Goal: Task Accomplishment & Management: Manage account settings

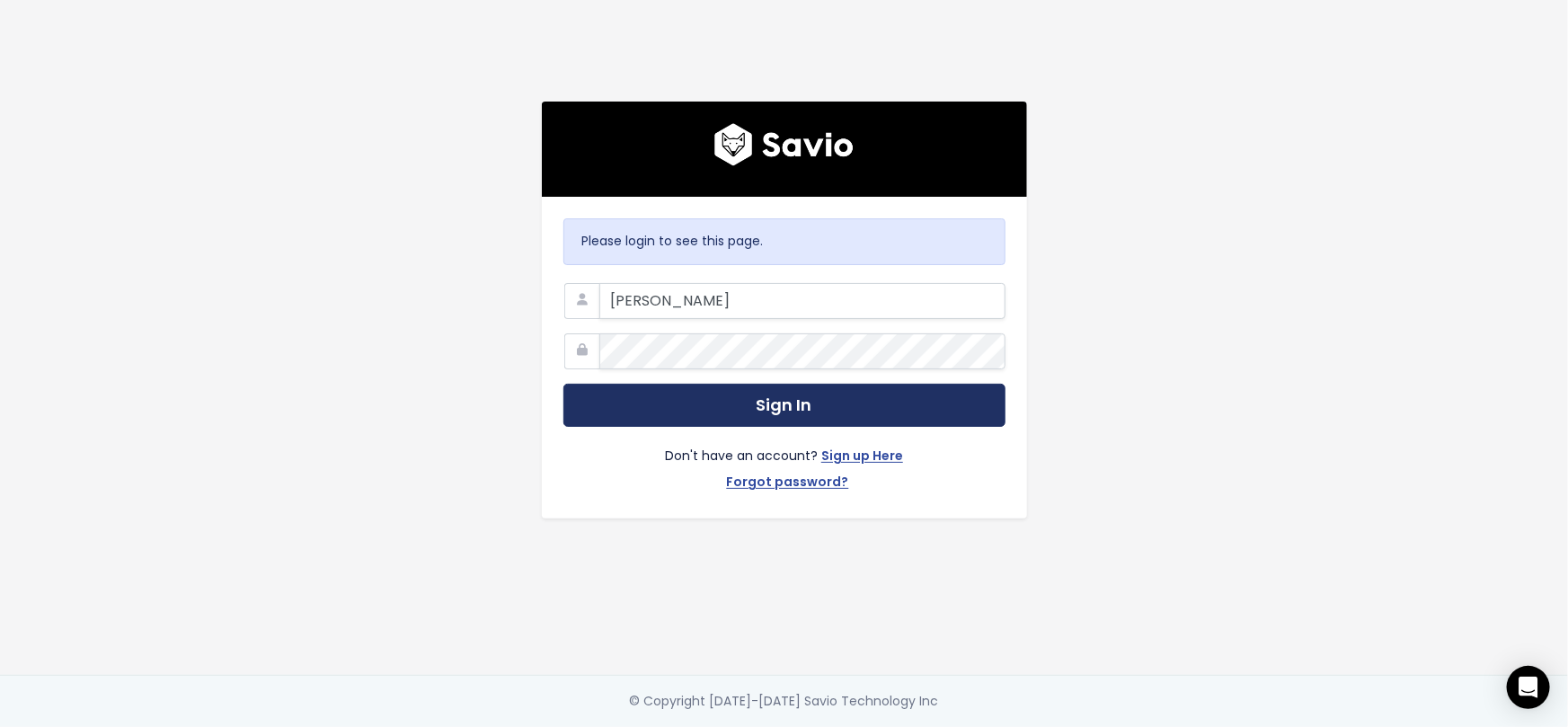
click at [862, 396] on button "Sign In" at bounding box center [784, 406] width 442 height 44
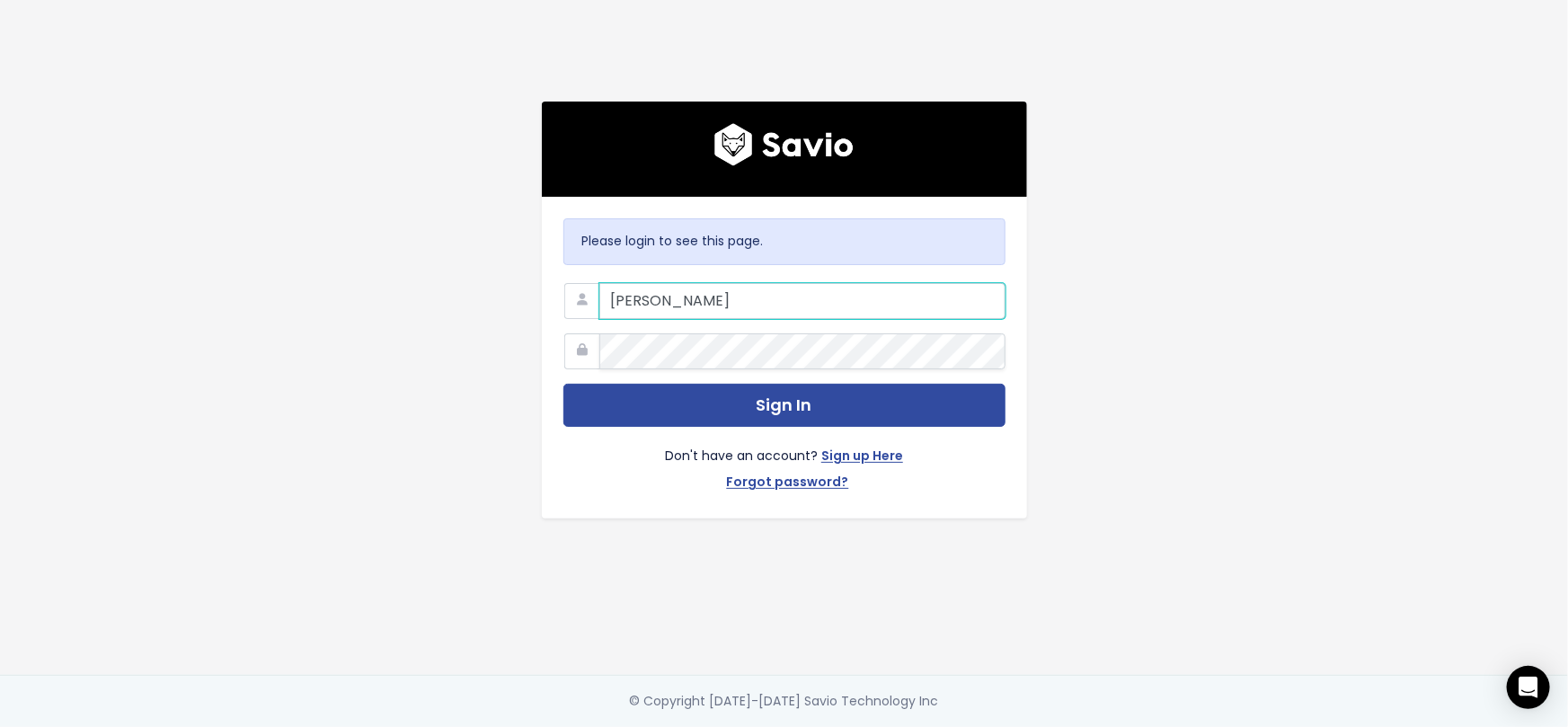
click at [679, 295] on input "Eldridge" at bounding box center [802, 301] width 406 height 36
drag, startPoint x: 749, startPoint y: 294, endPoint x: 464, endPoint y: 312, distance: 285.6
click at [464, 312] on div "Please login to see this page. Eldridge Sign In Don't have an account? Sign up …" at bounding box center [784, 337] width 1024 height 675
click at [1012, 504] on div "Please login to see this page. Eldridge Sign In Don't have an account? Sign up …" at bounding box center [784, 357] width 486 height 321
drag, startPoint x: 676, startPoint y: 297, endPoint x: 582, endPoint y: 299, distance: 94.0
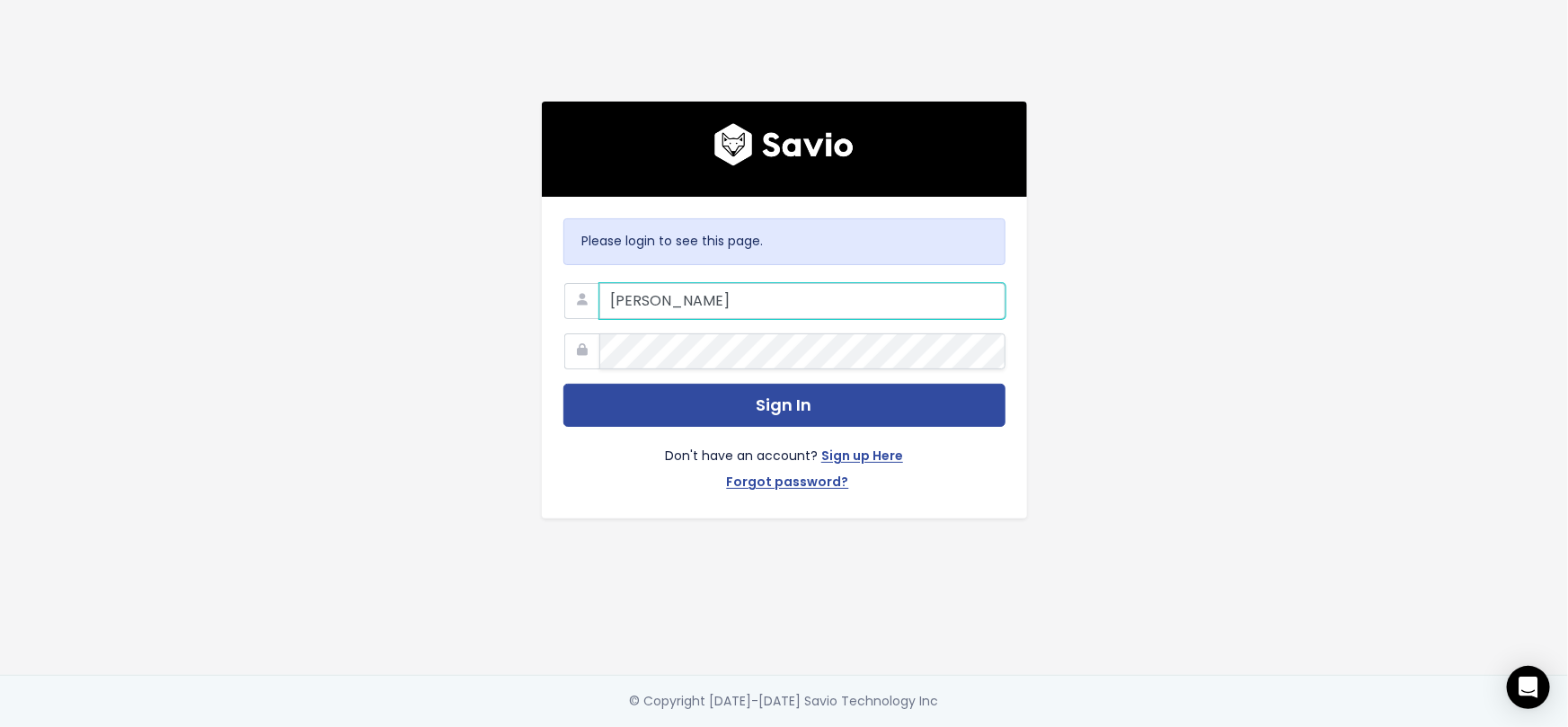
click at [582, 283] on div "Eldridge" at bounding box center [784, 283] width 442 height 0
type input "casey.eldridge@toasttab.com"
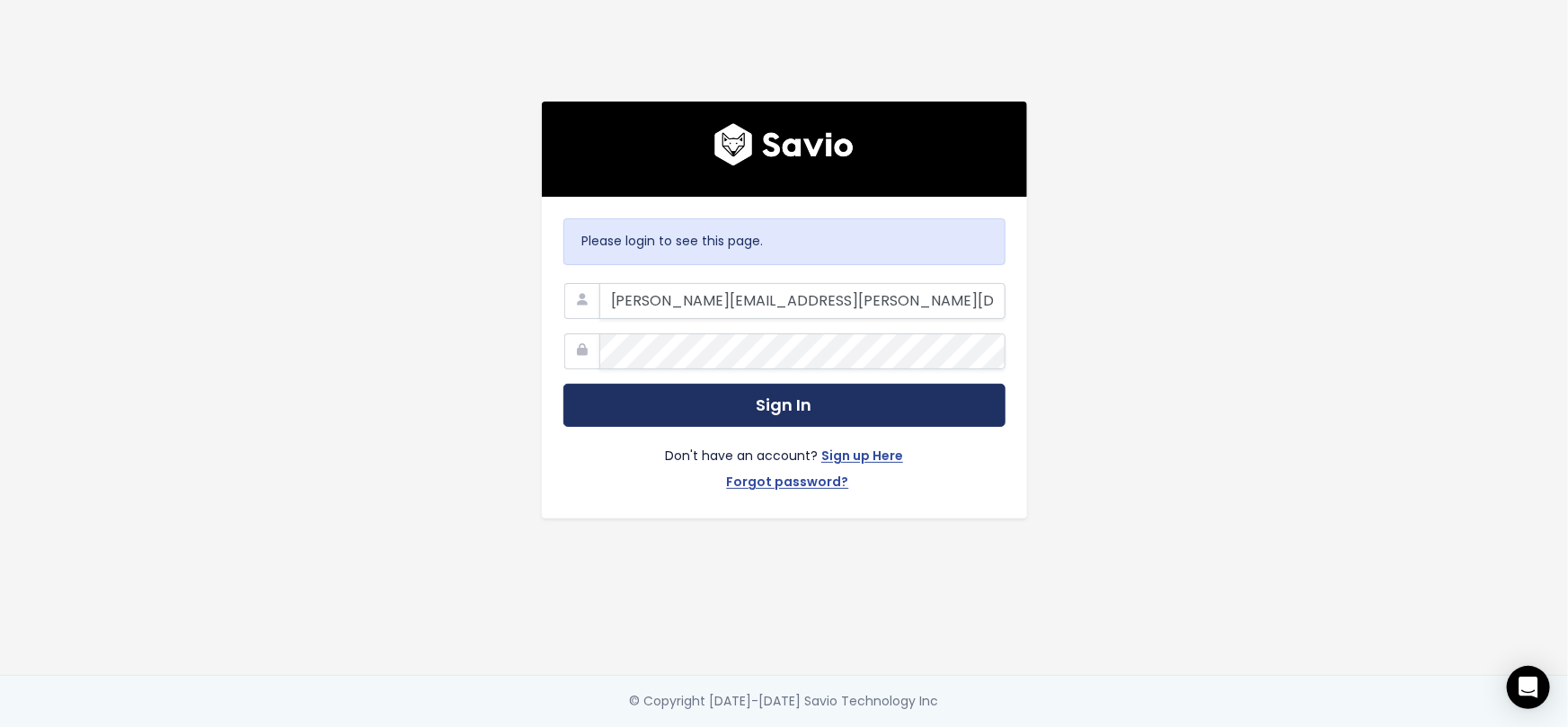
click at [815, 403] on button "Sign In" at bounding box center [784, 406] width 442 height 44
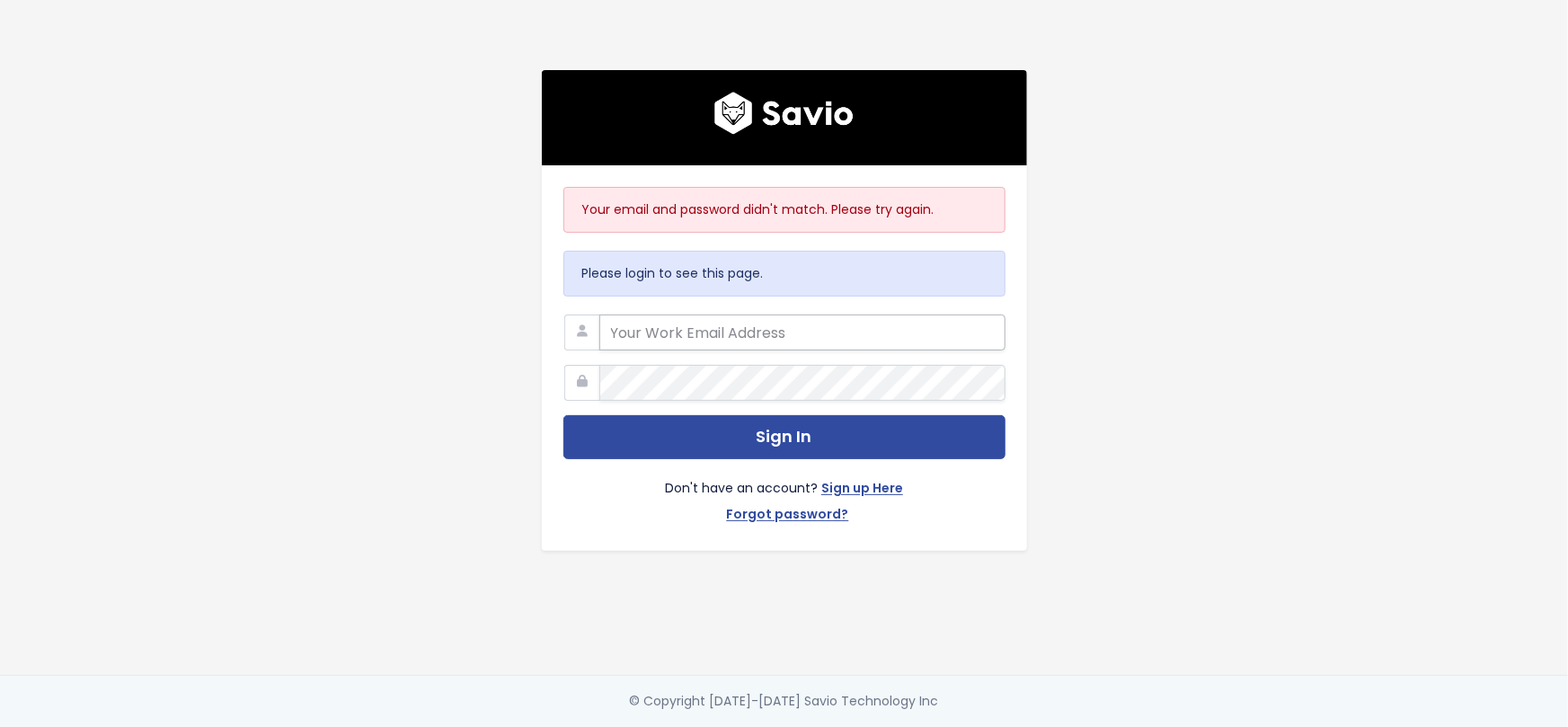
click at [897, 321] on input "email" at bounding box center [802, 333] width 406 height 36
type input "[PERSON_NAME]"
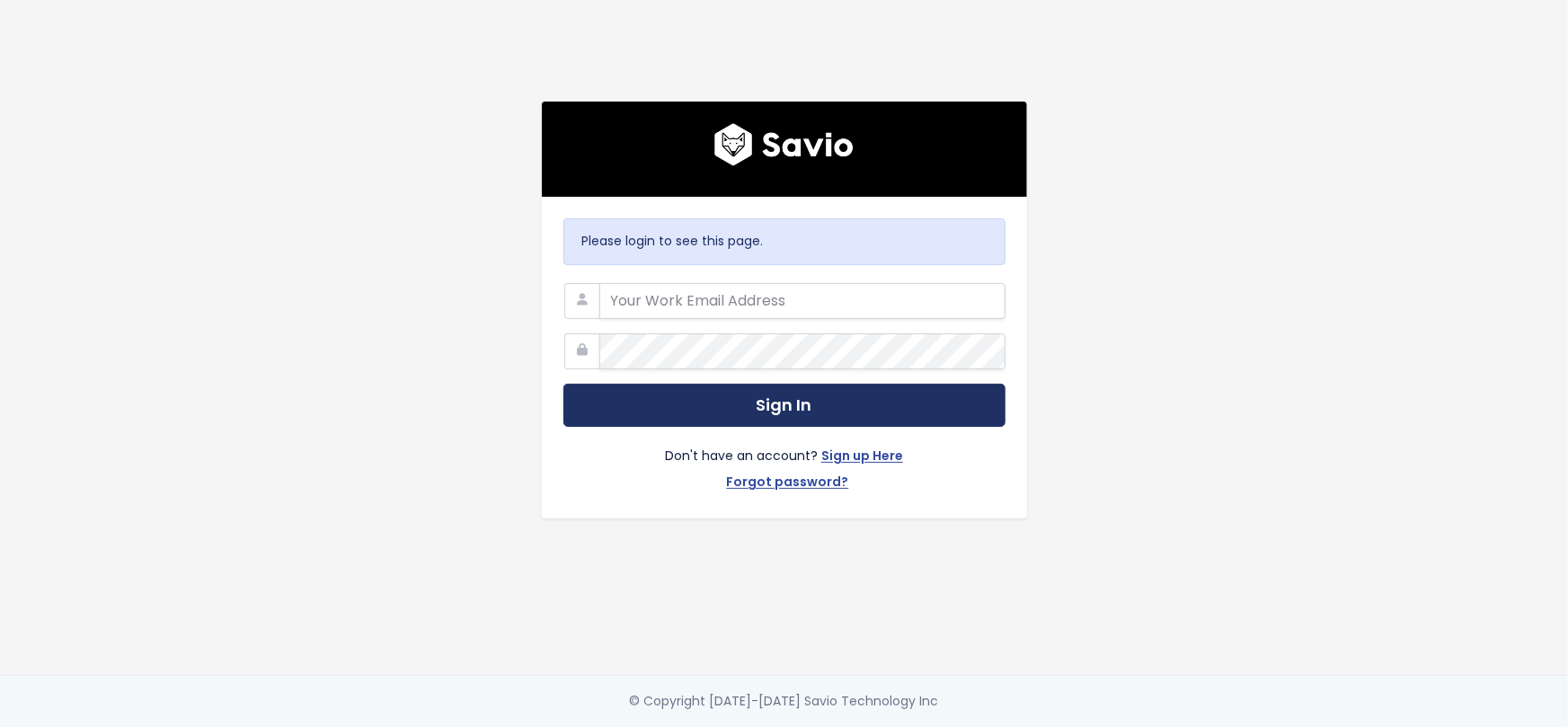
type input "Eldridge"
click at [749, 406] on button "Sign In" at bounding box center [784, 406] width 442 height 44
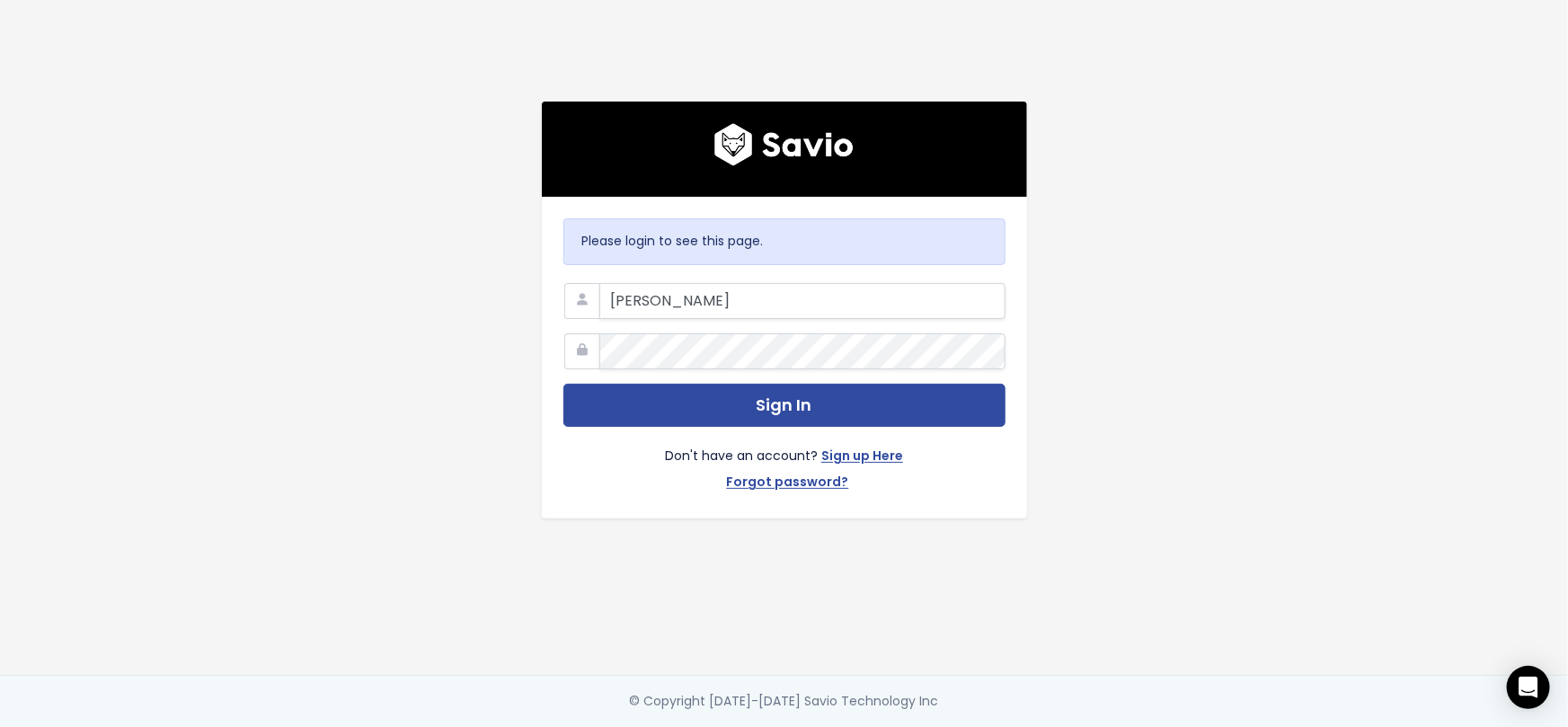
click at [1255, 288] on div "Please login to see this page. Eldridge Sign In Don't have an account? Sign up …" at bounding box center [784, 337] width 1024 height 675
